Goal: Task Accomplishment & Management: Manage account settings

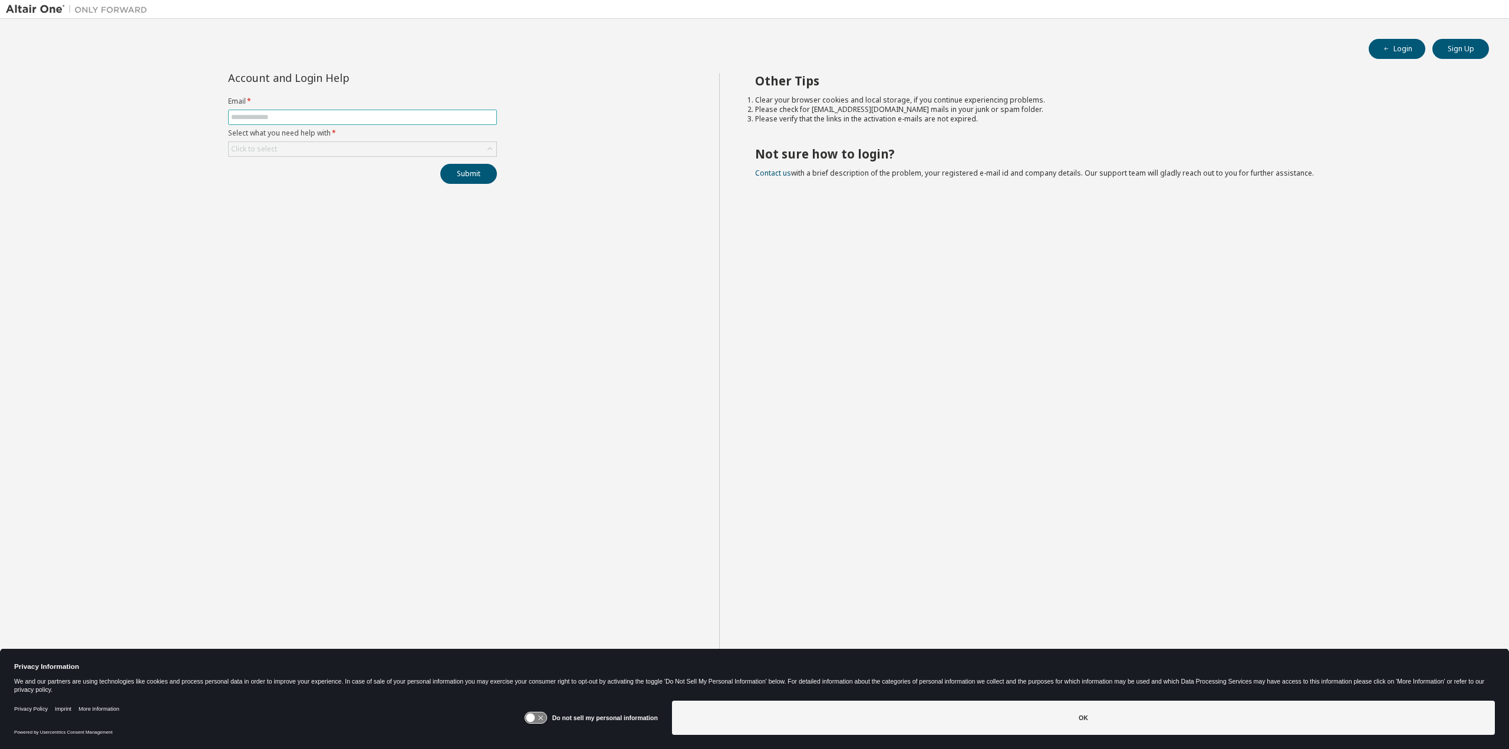
click at [345, 114] on input "text" at bounding box center [362, 117] width 263 height 9
type input "**********"
click at [325, 144] on div "Click to select" at bounding box center [363, 149] width 268 height 14
click at [313, 182] on li "I forgot my password" at bounding box center [362, 180] width 266 height 15
click at [470, 169] on button "Submit" at bounding box center [468, 174] width 57 height 20
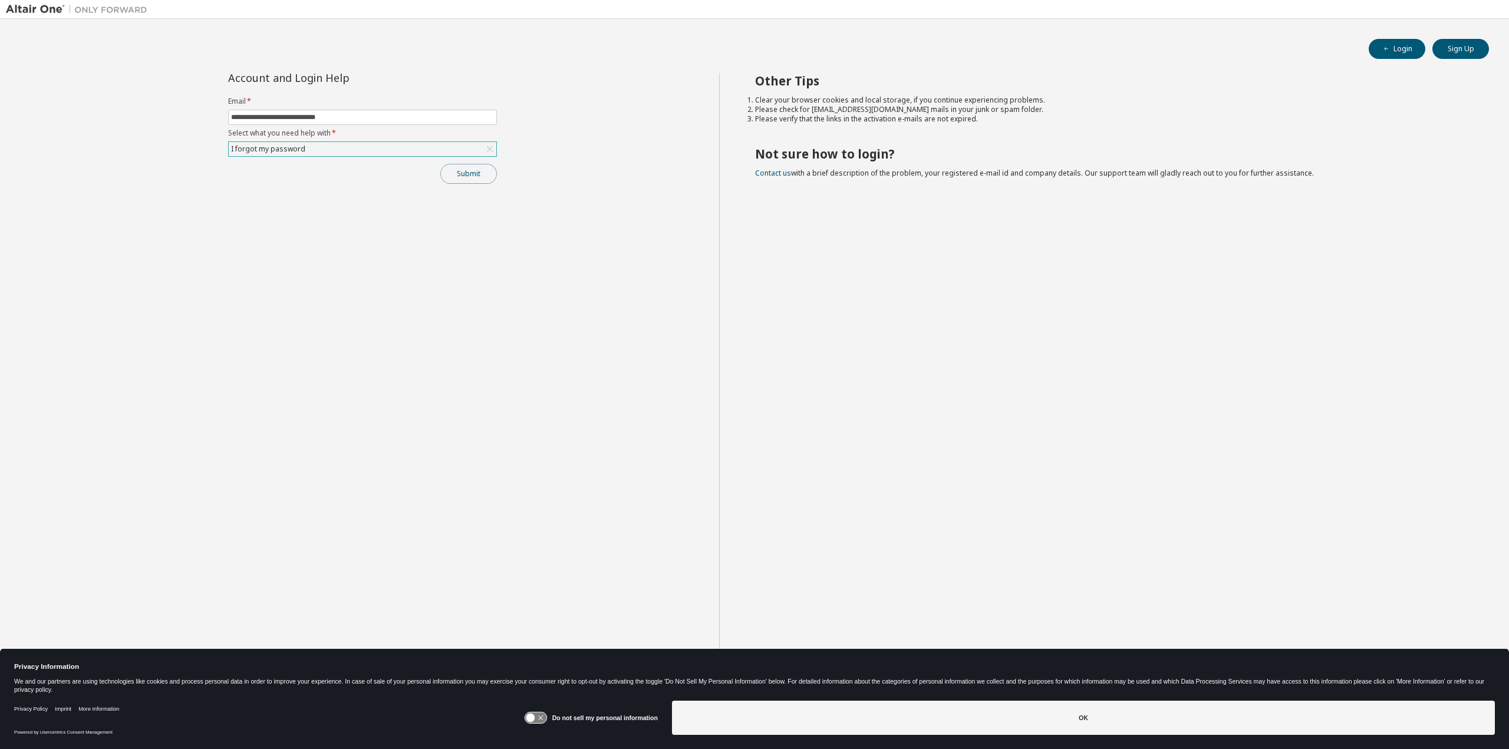
click at [487, 164] on button "Submit" at bounding box center [468, 174] width 57 height 20
drag, startPoint x: 260, startPoint y: 114, endPoint x: 266, endPoint y: 120, distance: 8.4
click at [260, 114] on input "text" at bounding box center [362, 117] width 263 height 9
type input "**********"
click at [275, 147] on div "Click to select" at bounding box center [254, 148] width 46 height 9
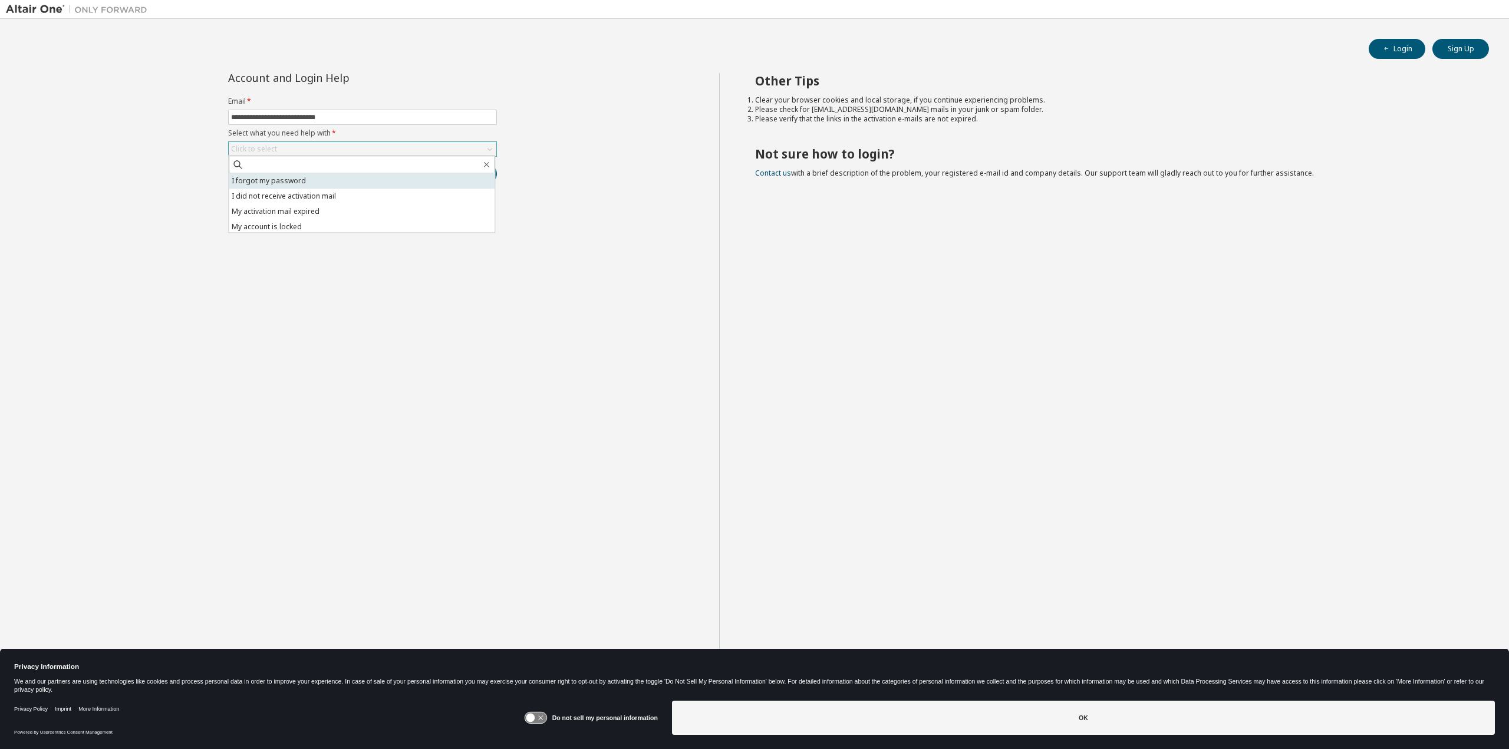
click at [293, 180] on li "I forgot my password" at bounding box center [362, 180] width 266 height 15
click at [463, 173] on button "Submit" at bounding box center [468, 174] width 57 height 20
click at [290, 116] on input "text" at bounding box center [362, 117] width 263 height 9
type input "**********"
click at [302, 144] on div "Click to select" at bounding box center [363, 149] width 268 height 14
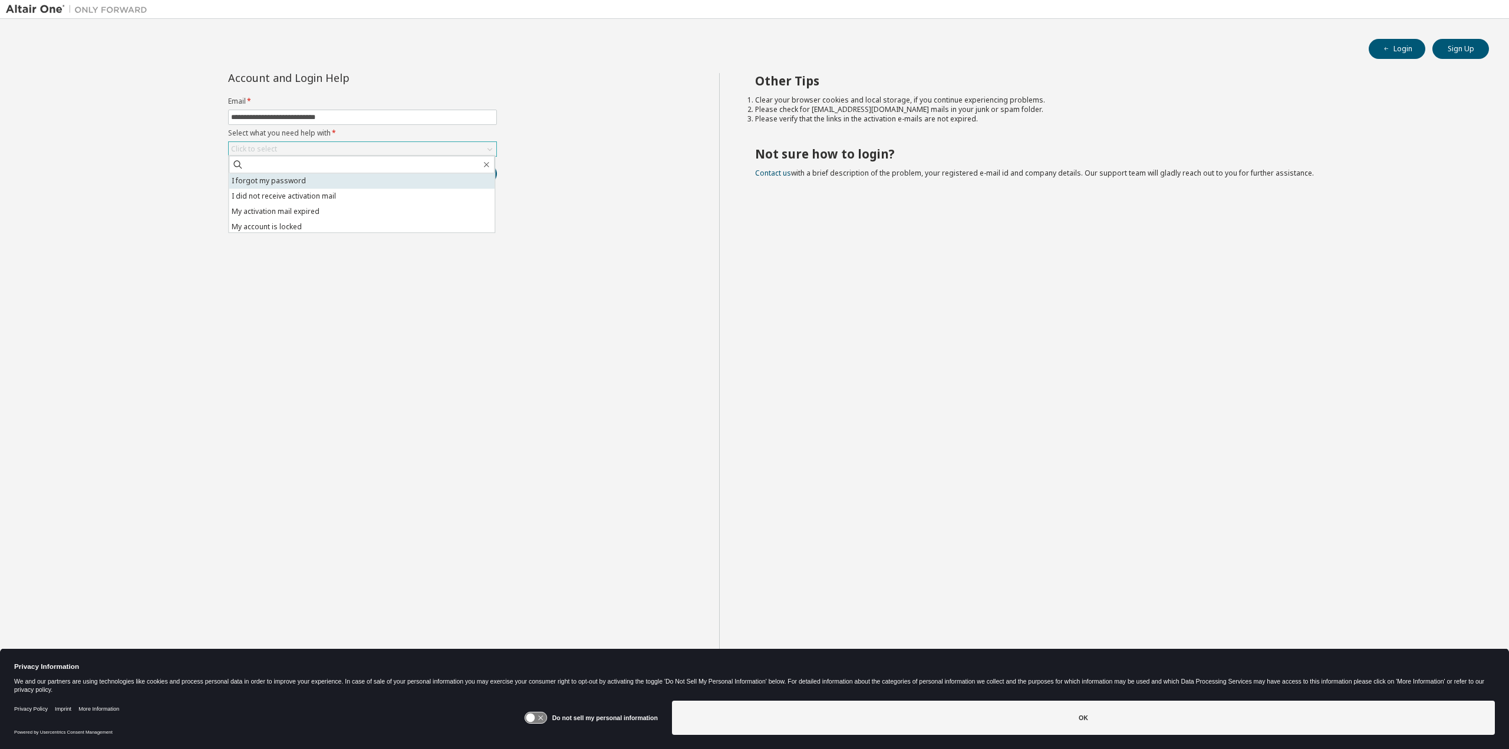
click at [303, 179] on li "I forgot my password" at bounding box center [362, 180] width 266 height 15
click at [471, 174] on button "Submit" at bounding box center [468, 174] width 57 height 20
